Goal: Task Accomplishment & Management: Manage account settings

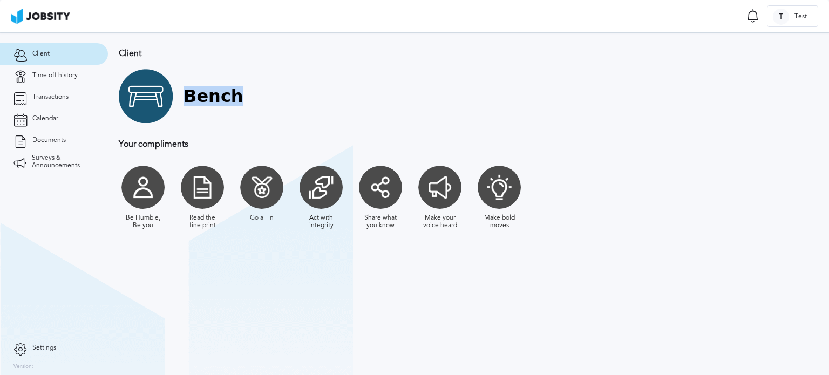
drag, startPoint x: 235, startPoint y: 100, endPoint x: 182, endPoint y: 97, distance: 53.0
click at [182, 97] on div "Bench" at bounding box center [412, 96] width 586 height 54
click at [206, 99] on h1 "Bench" at bounding box center [214, 96] width 60 height 20
click at [56, 75] on span "Time off history" at bounding box center [54, 76] width 45 height 8
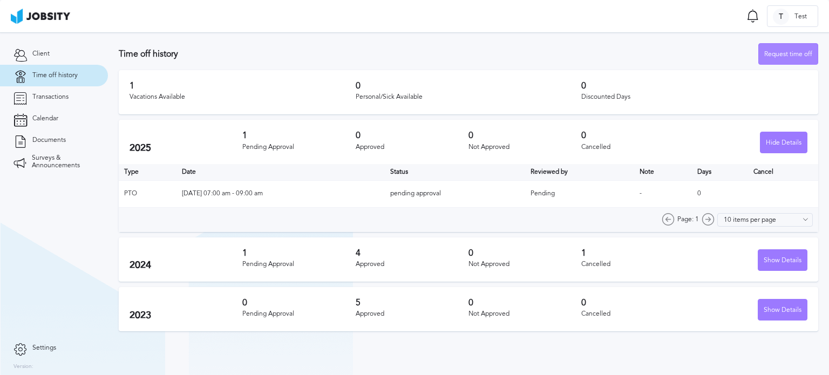
click at [788, 53] on div "Request time off" at bounding box center [788, 55] width 59 height 22
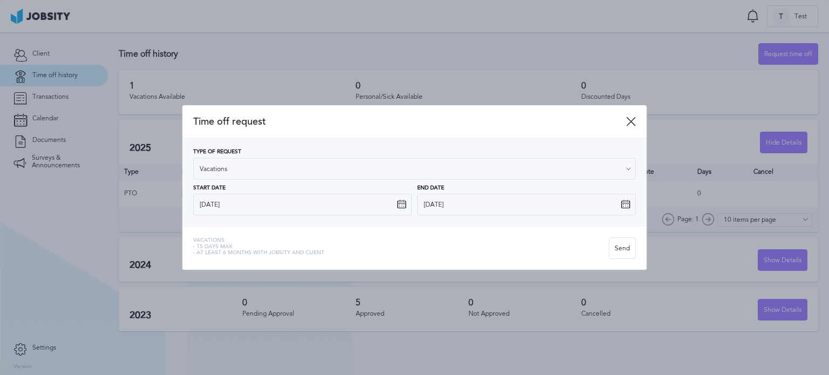
click at [626, 172] on icon at bounding box center [628, 169] width 10 height 10
click at [627, 168] on icon at bounding box center [628, 169] width 10 height 10
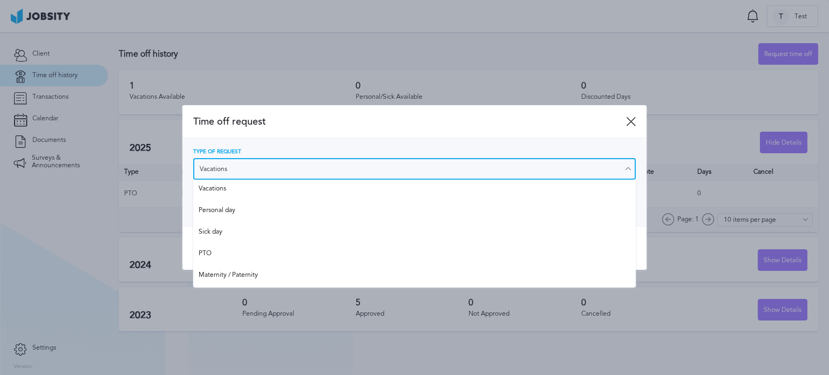
click at [501, 172] on input "Vacations" at bounding box center [414, 169] width 443 height 22
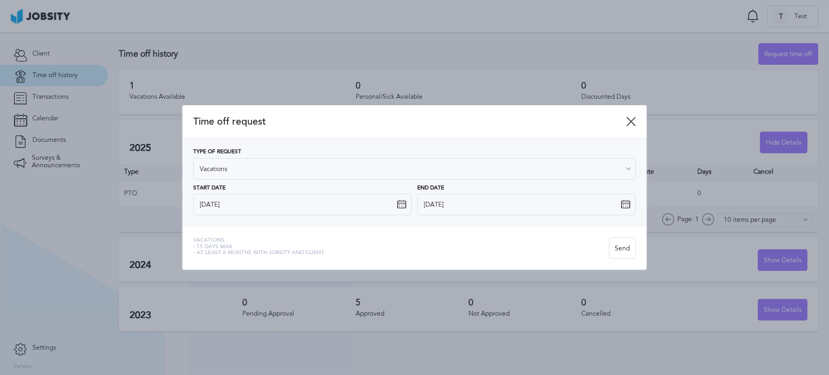
click at [393, 51] on div at bounding box center [414, 187] width 829 height 375
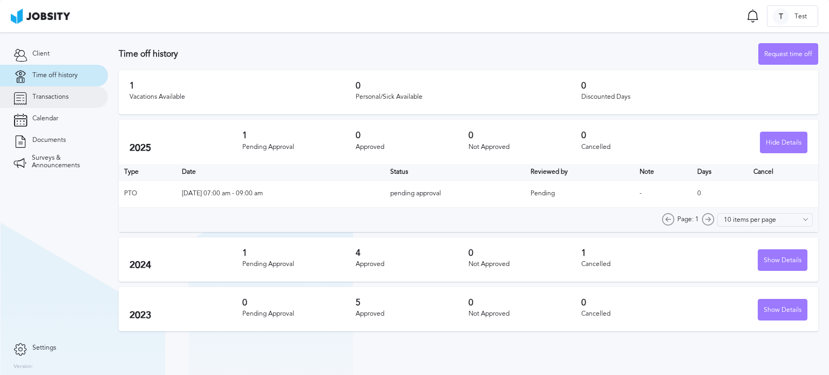
click at [50, 101] on link "Transactions" at bounding box center [54, 97] width 108 height 22
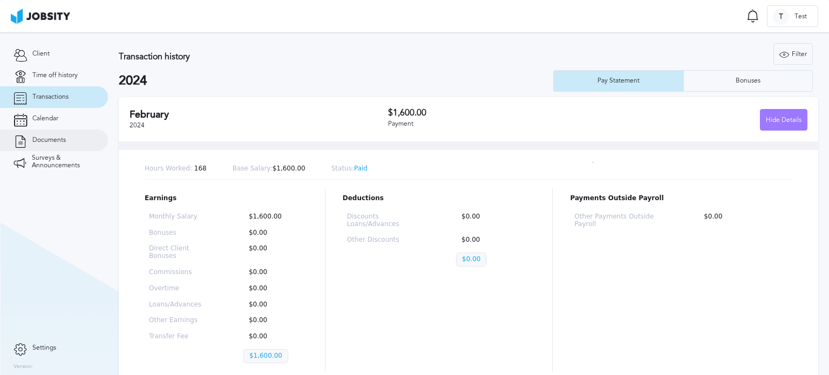
click at [51, 143] on span "Documents" at bounding box center [48, 141] width 33 height 8
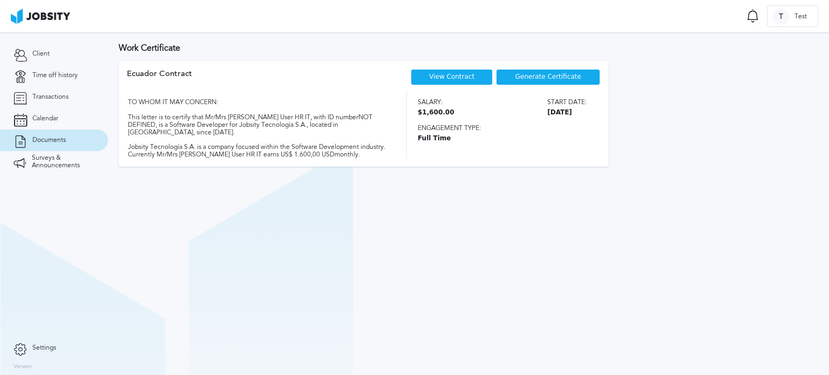
click at [583, 75] on div "Generate Certificate" at bounding box center [548, 77] width 104 height 16
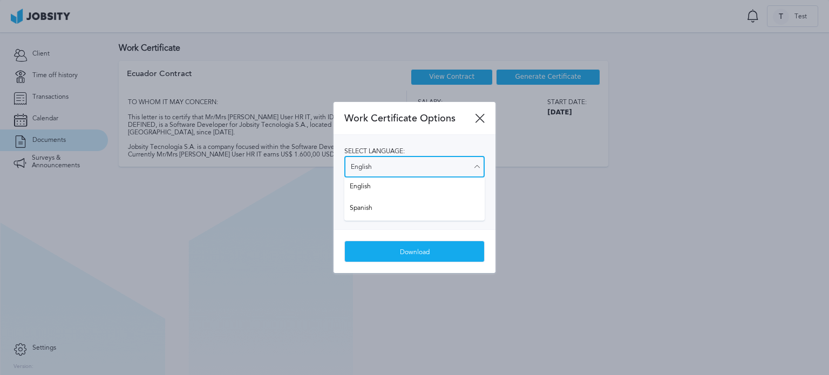
click at [471, 166] on input "English" at bounding box center [414, 167] width 140 height 22
click at [490, 223] on div "Select language: English English Spanish Select salary visibility: Show salary …" at bounding box center [415, 182] width 162 height 94
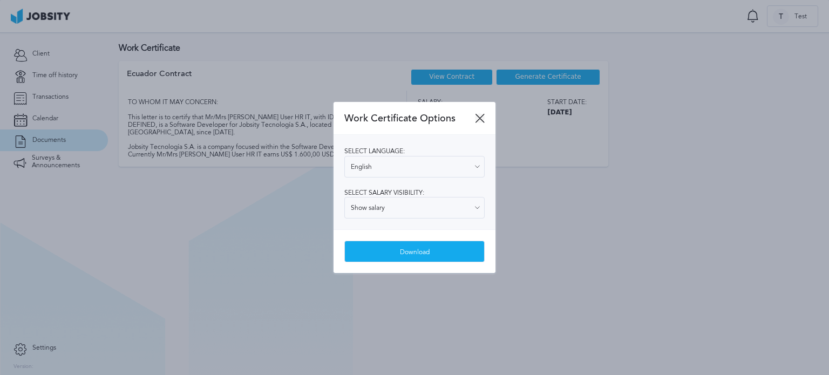
click at [479, 118] on icon at bounding box center [480, 118] width 10 height 10
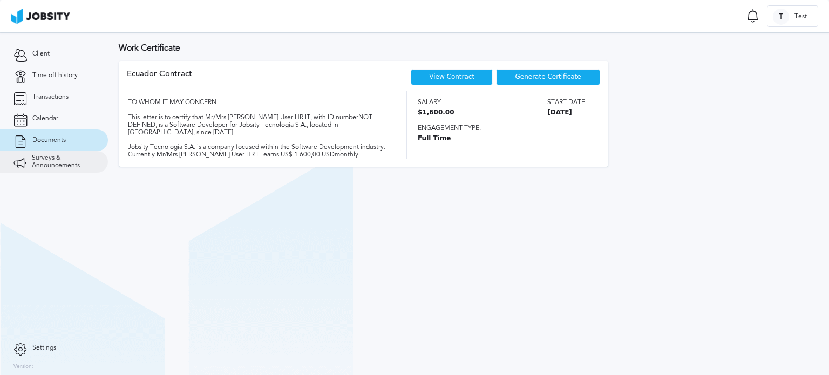
click at [63, 162] on span "Surveys & Announcements" at bounding box center [63, 161] width 63 height 15
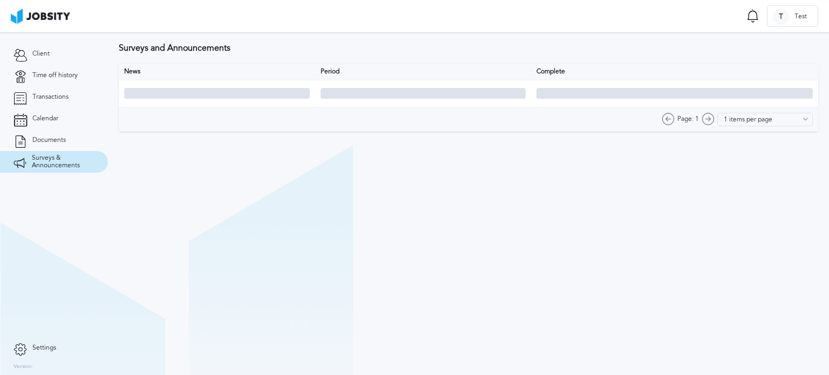
type input "10 items per page"
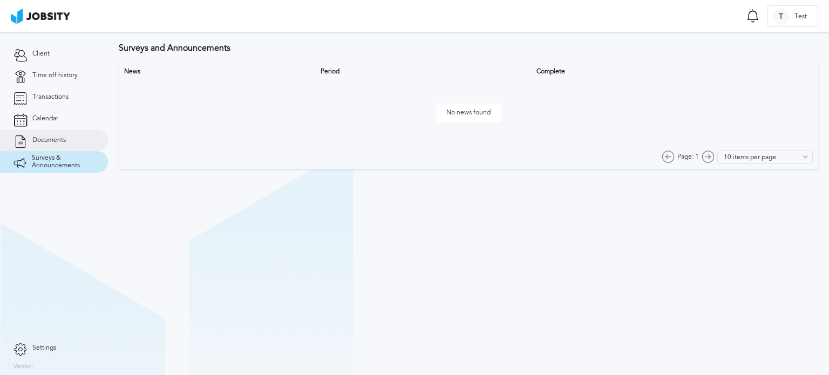
click at [65, 146] on link "Documents" at bounding box center [54, 141] width 108 height 22
